Goal: Go to known website: Access a specific website the user already knows

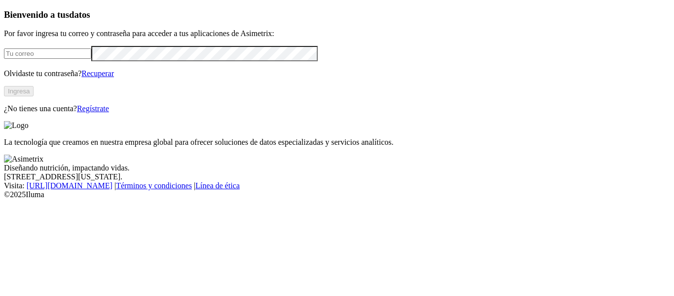
click at [91, 59] on input "email" at bounding box center [47, 53] width 87 height 10
type input "[PERSON_NAME][EMAIL_ADDRESS][PERSON_NAME][DOMAIN_NAME]"
click input "submit" at bounding box center [0, 0] width 0 height 0
